Goal: Complete application form

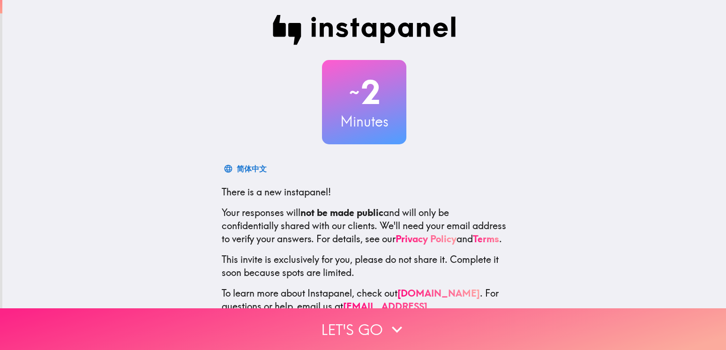
click at [294, 318] on button "Let's go" at bounding box center [363, 329] width 726 height 42
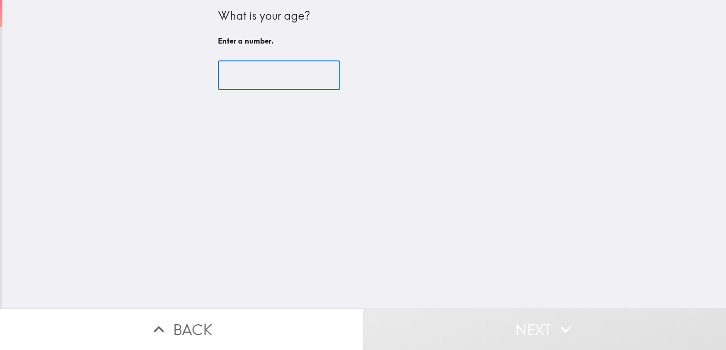
click at [256, 70] on input "number" at bounding box center [279, 75] width 122 height 29
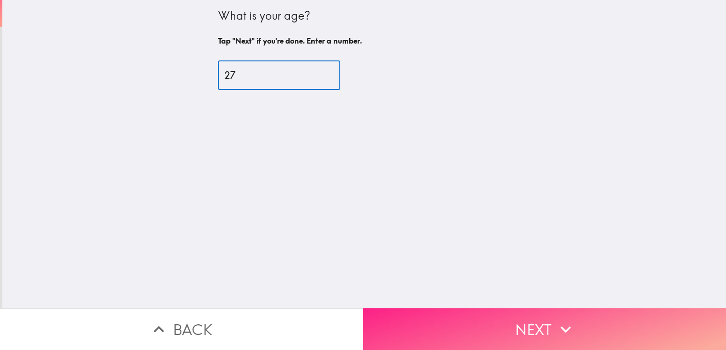
type input "27"
click at [480, 313] on button "Next" at bounding box center [544, 329] width 363 height 42
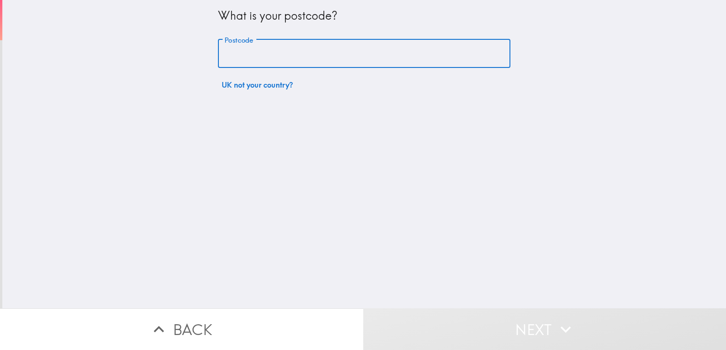
click at [337, 50] on input "Postcode" at bounding box center [364, 53] width 292 height 29
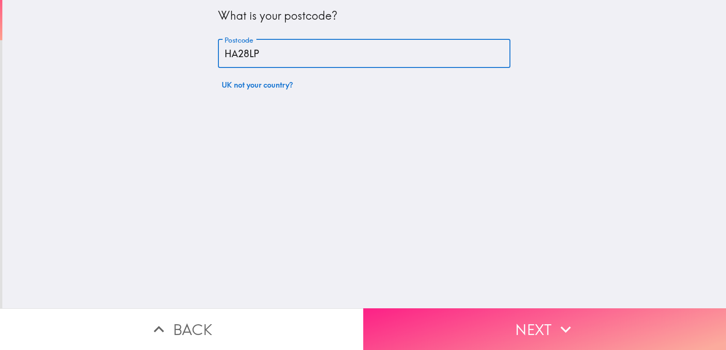
type input "HA28LP"
click at [424, 323] on button "Next" at bounding box center [544, 329] width 363 height 42
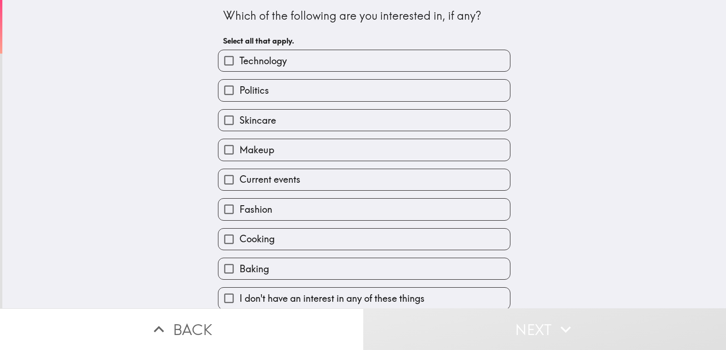
scroll to position [9, 0]
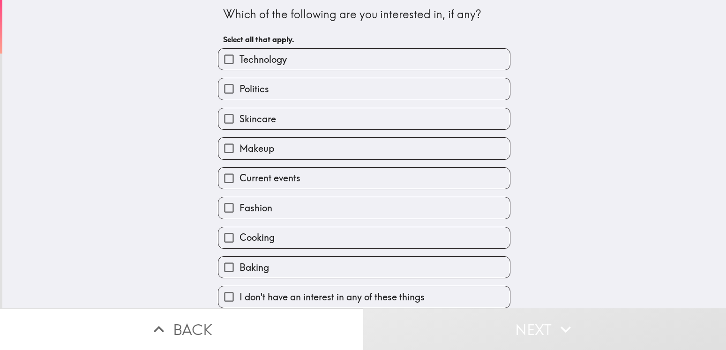
click at [406, 115] on label "Skincare" at bounding box center [363, 118] width 291 height 21
click at [239, 115] on input "Skincare" at bounding box center [228, 118] width 21 height 21
checkbox input "true"
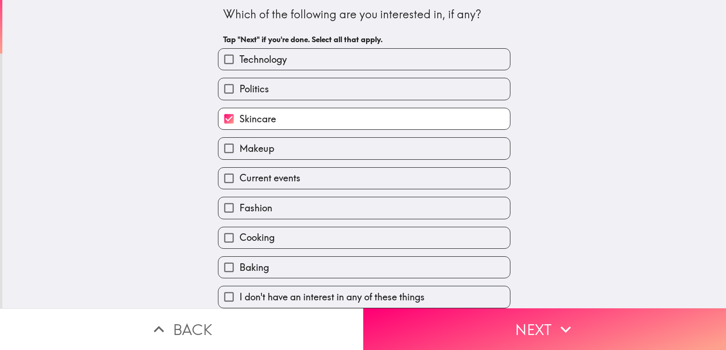
click at [356, 138] on label "Makeup" at bounding box center [363, 148] width 291 height 21
click at [239, 138] on input "Makeup" at bounding box center [228, 148] width 21 height 21
checkbox input "true"
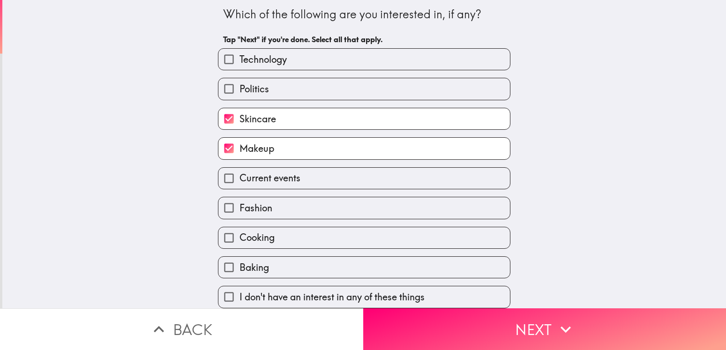
click at [302, 198] on label "Fashion" at bounding box center [363, 207] width 291 height 21
click at [239, 198] on input "Fashion" at bounding box center [228, 207] width 21 height 21
checkbox input "true"
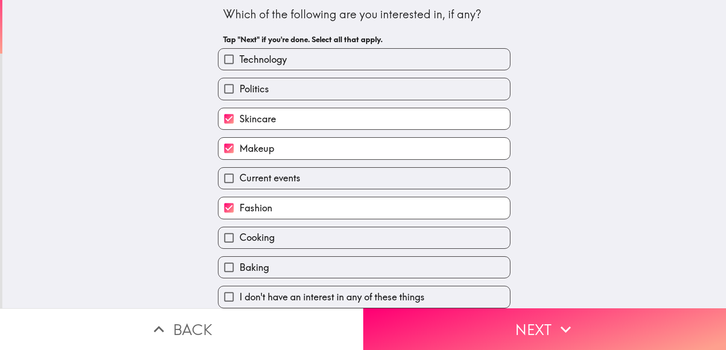
click at [302, 261] on label "Baking" at bounding box center [363, 267] width 291 height 21
click at [239, 261] on input "Baking" at bounding box center [228, 267] width 21 height 21
checkbox input "true"
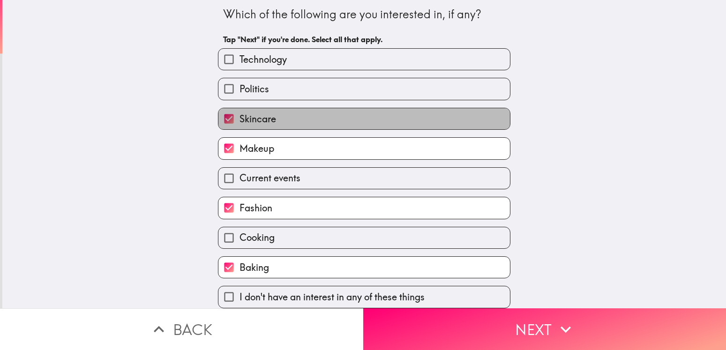
click at [338, 108] on label "Skincare" at bounding box center [363, 118] width 291 height 21
click at [239, 108] on input "Skincare" at bounding box center [228, 118] width 21 height 21
checkbox input "false"
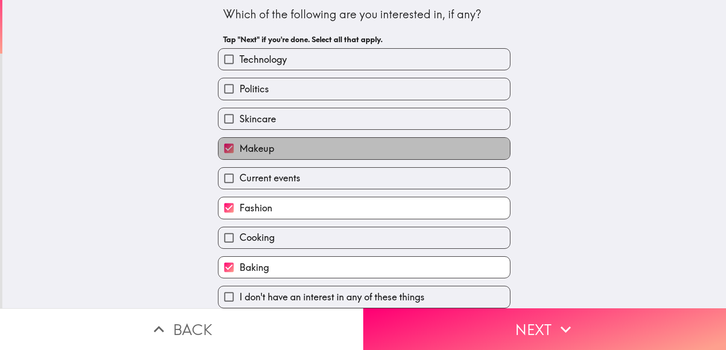
click at [335, 144] on label "Makeup" at bounding box center [363, 148] width 291 height 21
click at [239, 144] on input "Makeup" at bounding box center [228, 148] width 21 height 21
checkbox input "false"
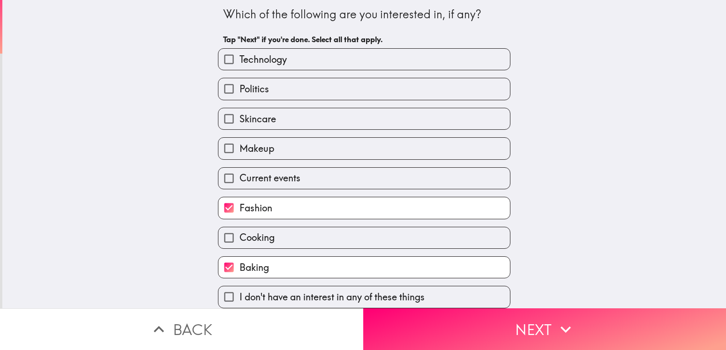
click at [335, 198] on label "Fashion" at bounding box center [363, 207] width 291 height 21
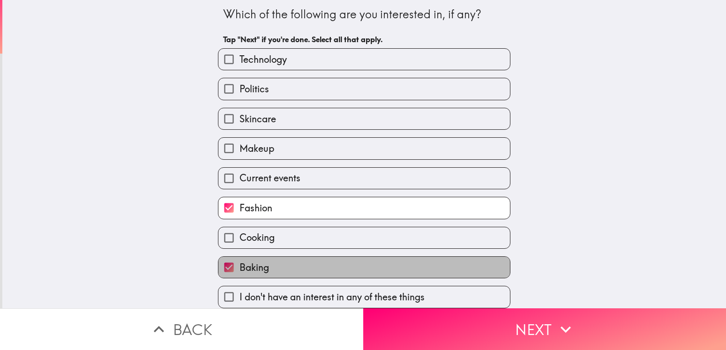
click at [336, 259] on label "Baking" at bounding box center [363, 267] width 291 height 21
click at [239, 259] on input "Baking" at bounding box center [228, 267] width 21 height 21
checkbox input "false"
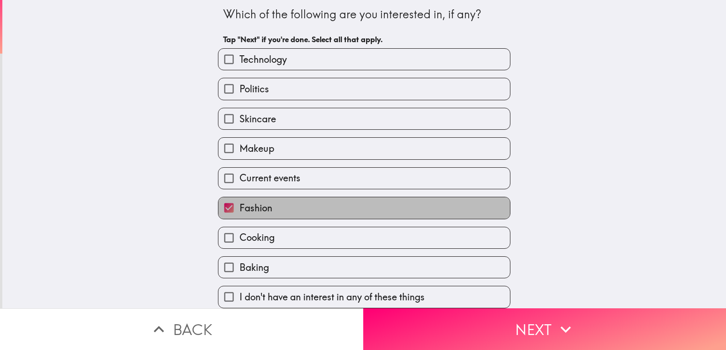
click at [368, 200] on label "Fashion" at bounding box center [363, 207] width 291 height 21
click at [239, 200] on input "Fashion" at bounding box center [228, 207] width 21 height 21
checkbox input "false"
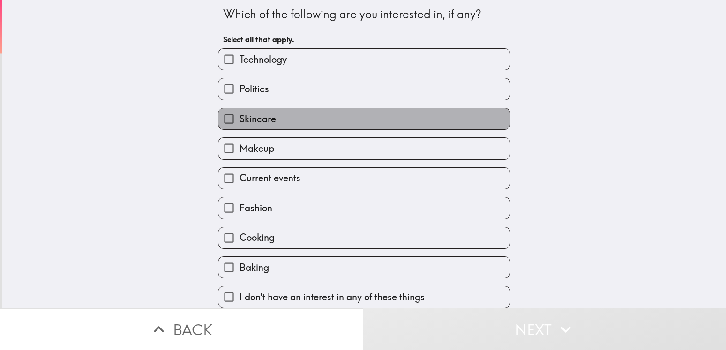
click at [304, 118] on label "Skincare" at bounding box center [363, 118] width 291 height 21
click at [239, 118] on input "Skincare" at bounding box center [228, 118] width 21 height 21
checkbox input "true"
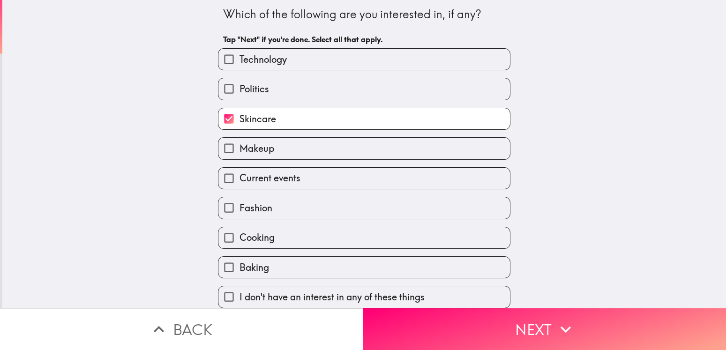
click at [289, 141] on label "Makeup" at bounding box center [363, 148] width 291 height 21
click at [239, 141] on input "Makeup" at bounding box center [228, 148] width 21 height 21
checkbox input "true"
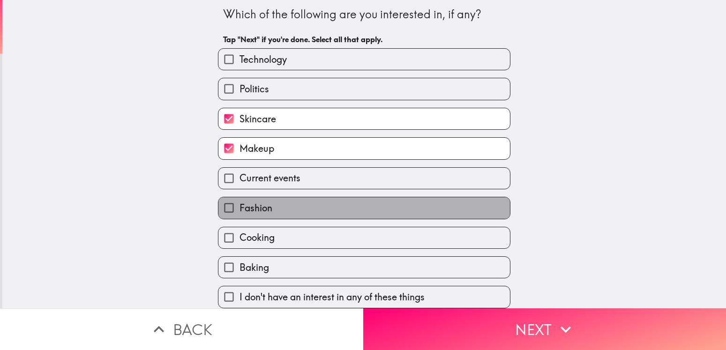
click at [274, 198] on label "Fashion" at bounding box center [363, 207] width 291 height 21
click at [239, 198] on input "Fashion" at bounding box center [228, 207] width 21 height 21
checkbox input "true"
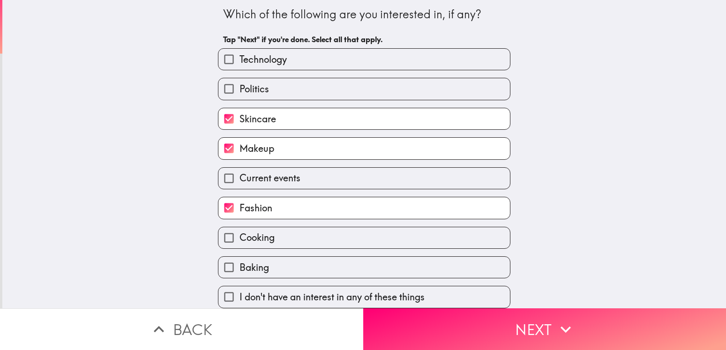
click at [280, 230] on label "Cooking" at bounding box center [363, 237] width 291 height 21
click at [239, 230] on input "Cooking" at bounding box center [228, 237] width 21 height 21
checkbox input "true"
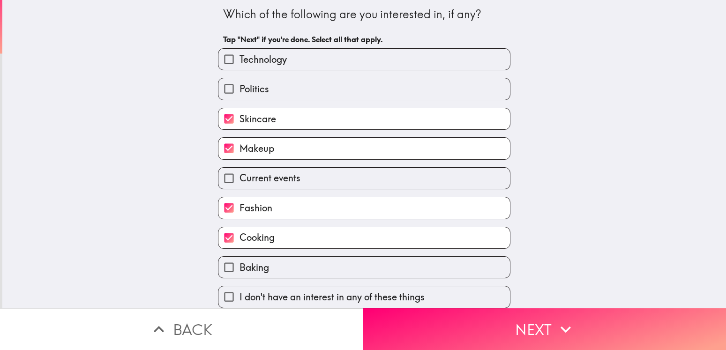
click at [287, 258] on label "Baking" at bounding box center [363, 267] width 291 height 21
click at [239, 258] on input "Baking" at bounding box center [228, 267] width 21 height 21
checkbox input "true"
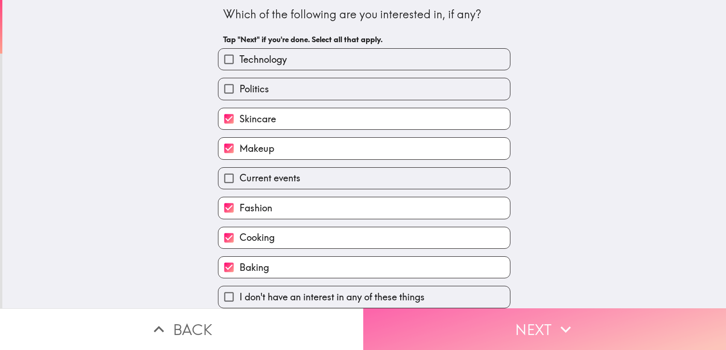
click at [445, 324] on button "Next" at bounding box center [544, 329] width 363 height 42
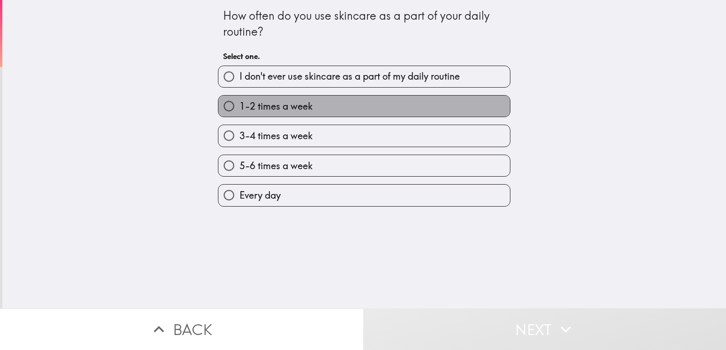
click at [387, 101] on label "1-2 times a week" at bounding box center [363, 106] width 291 height 21
click at [239, 101] on input "1-2 times a week" at bounding box center [228, 106] width 21 height 21
radio input "true"
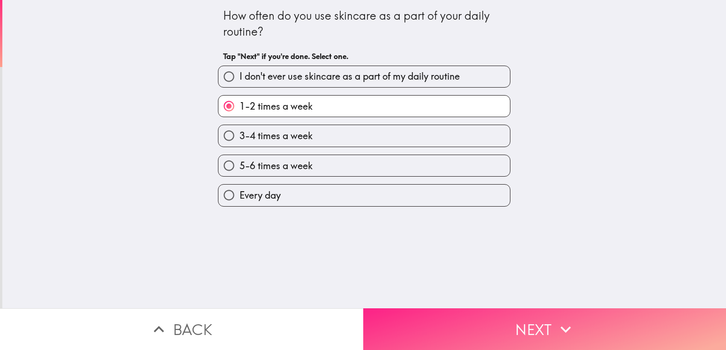
click at [420, 316] on button "Next" at bounding box center [544, 329] width 363 height 42
